Goal: Information Seeking & Learning: Learn about a topic

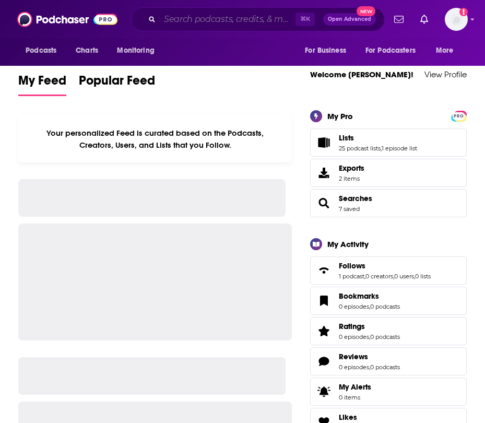
click at [182, 19] on input "Search podcasts, credits, & more..." at bounding box center [228, 19] width 136 height 17
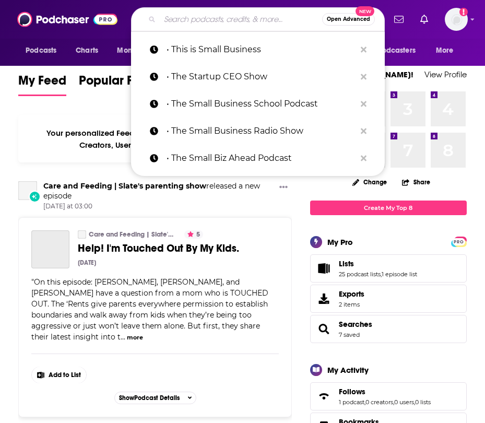
paste input "Economic Architecture"
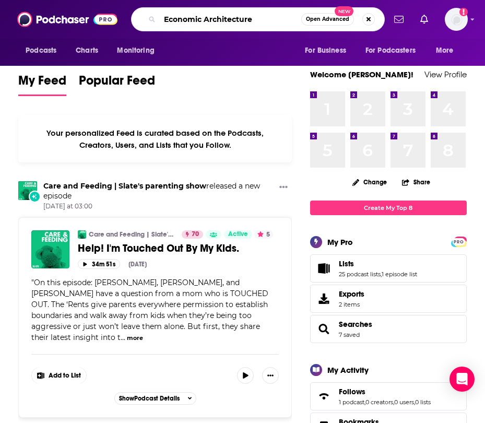
type input "Economic Architecture"
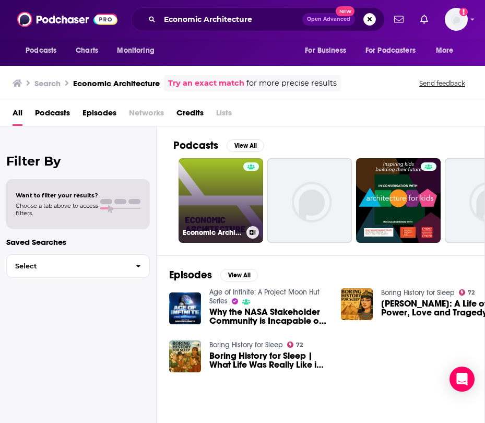
click at [228, 214] on link "Economic Architecture" at bounding box center [220, 200] width 85 height 85
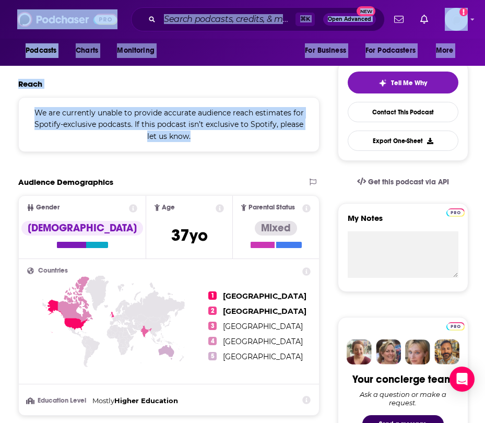
drag, startPoint x: 248, startPoint y: 372, endPoint x: 217, endPoint y: 465, distance: 98.5
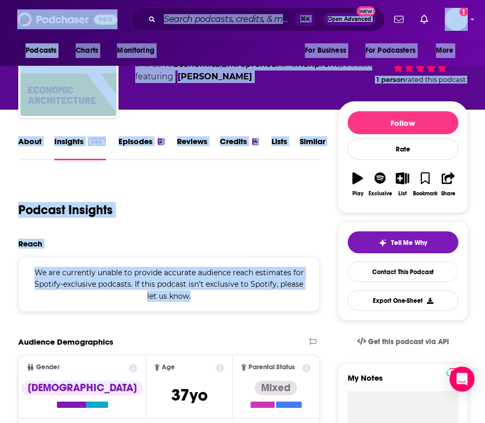
scroll to position [48, 0]
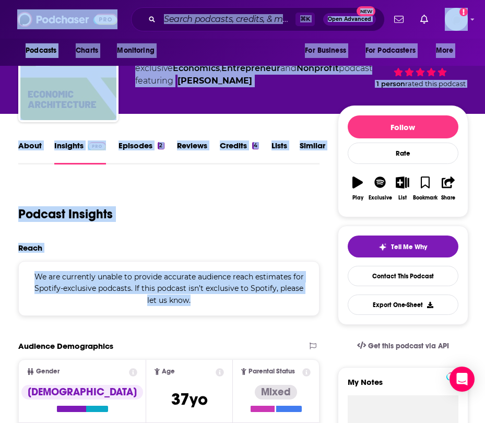
click at [182, 285] on span "We are currently unable to provide accurate audience reach estimates for Spotif…" at bounding box center [168, 288] width 269 height 33
